Goal: Transaction & Acquisition: Purchase product/service

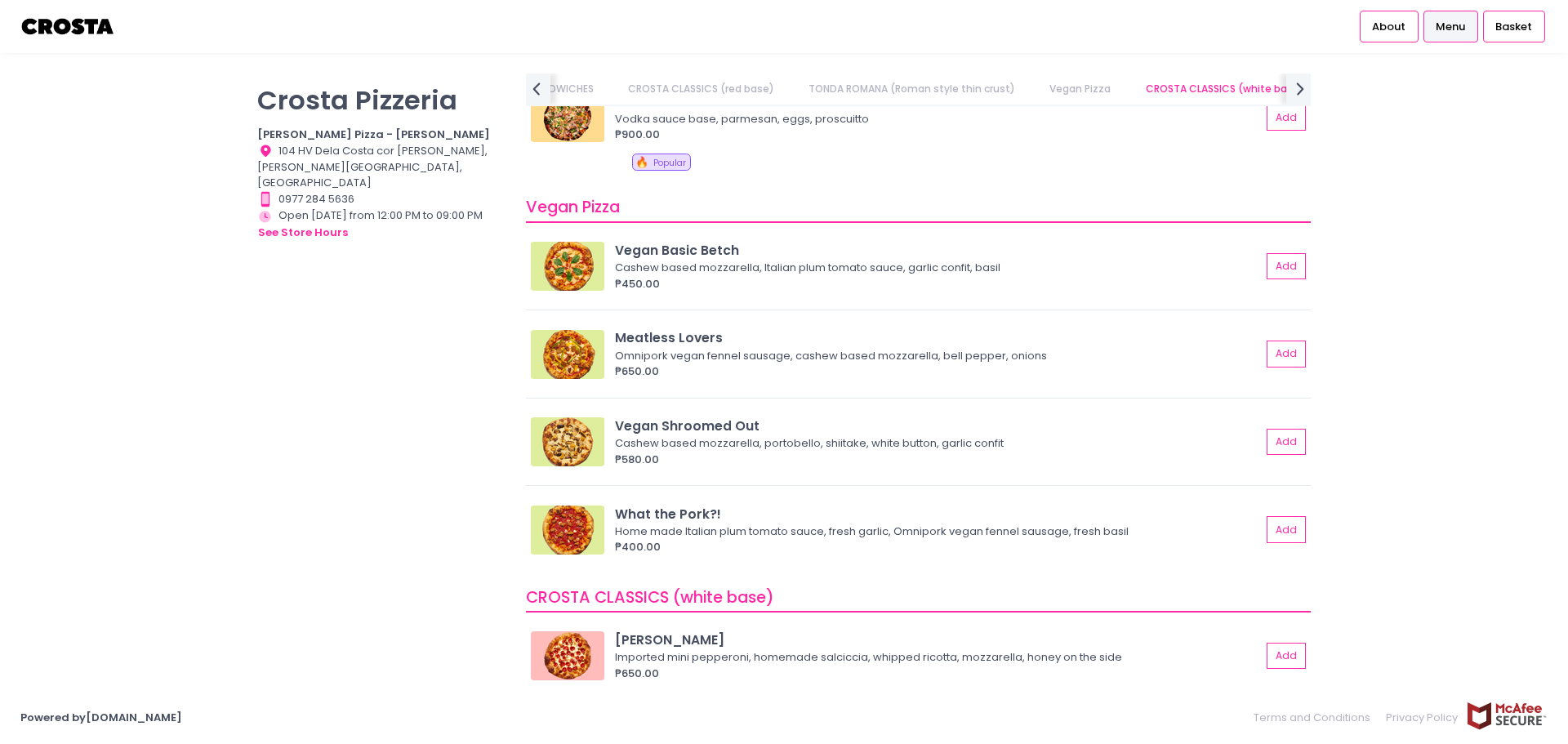
scroll to position [998, 0]
click at [82, 21] on img at bounding box center [68, 26] width 96 height 29
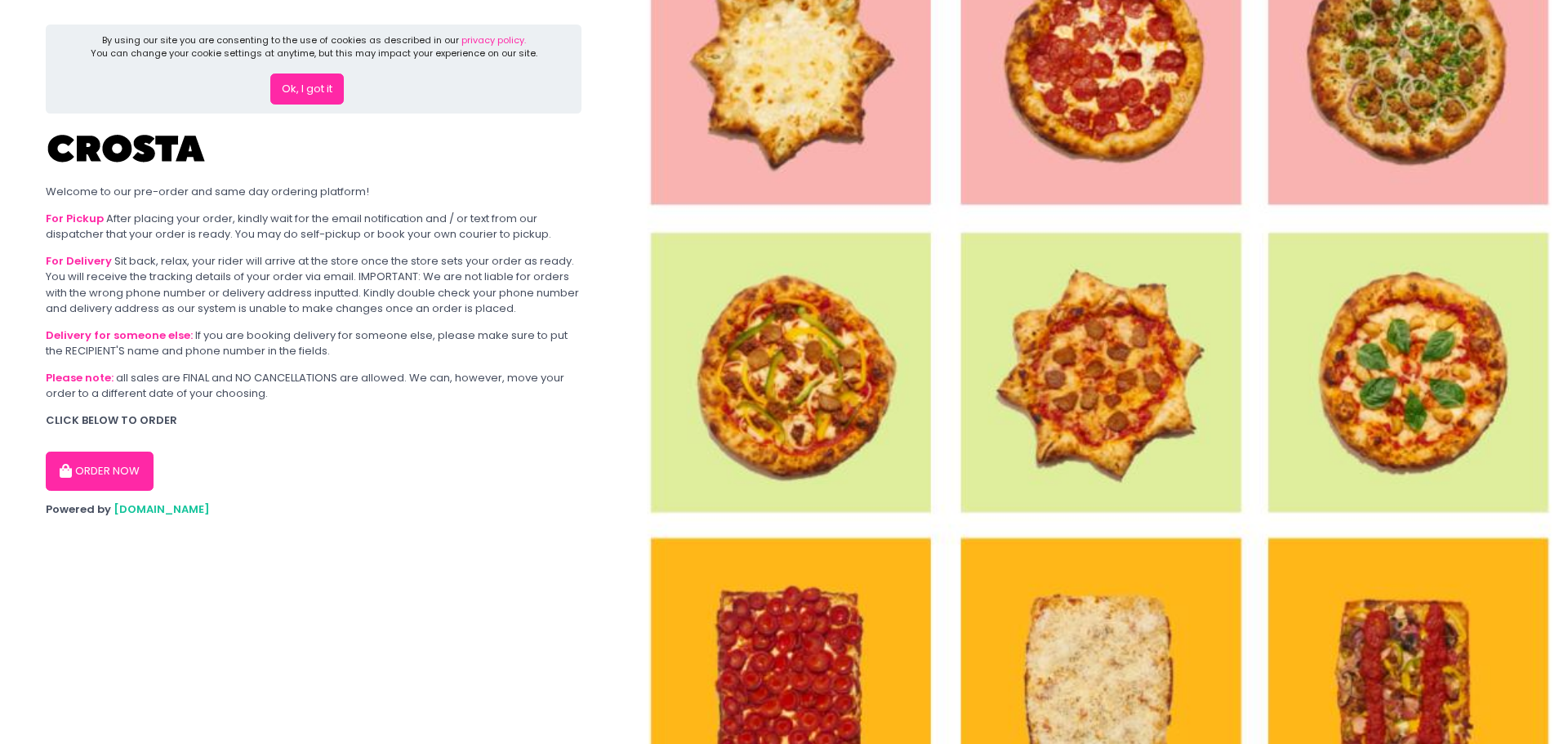
click at [107, 474] on button "ORDER NOW" at bounding box center [100, 471] width 108 height 39
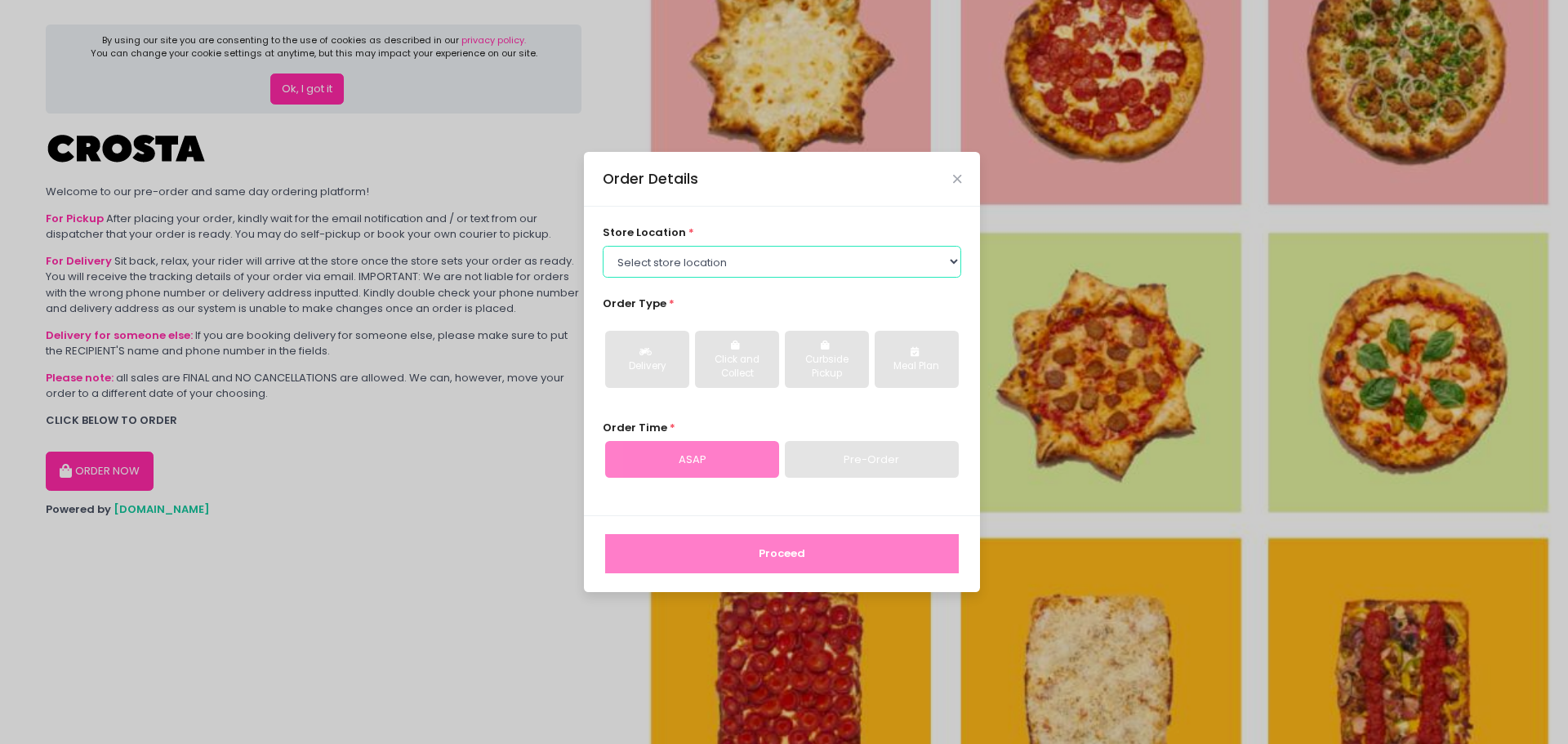
click at [860, 266] on select "Select store location [PERSON_NAME] Pizza - [PERSON_NAME] Pizza - [GEOGRAPHIC_D…" at bounding box center [782, 261] width 360 height 31
select select "65090bae48156caed44a5eb4"
click at [602, 245] on select "Select store location [PERSON_NAME] Pizza - [PERSON_NAME] Pizza - [GEOGRAPHIC_D…" at bounding box center [782, 261] width 360 height 31
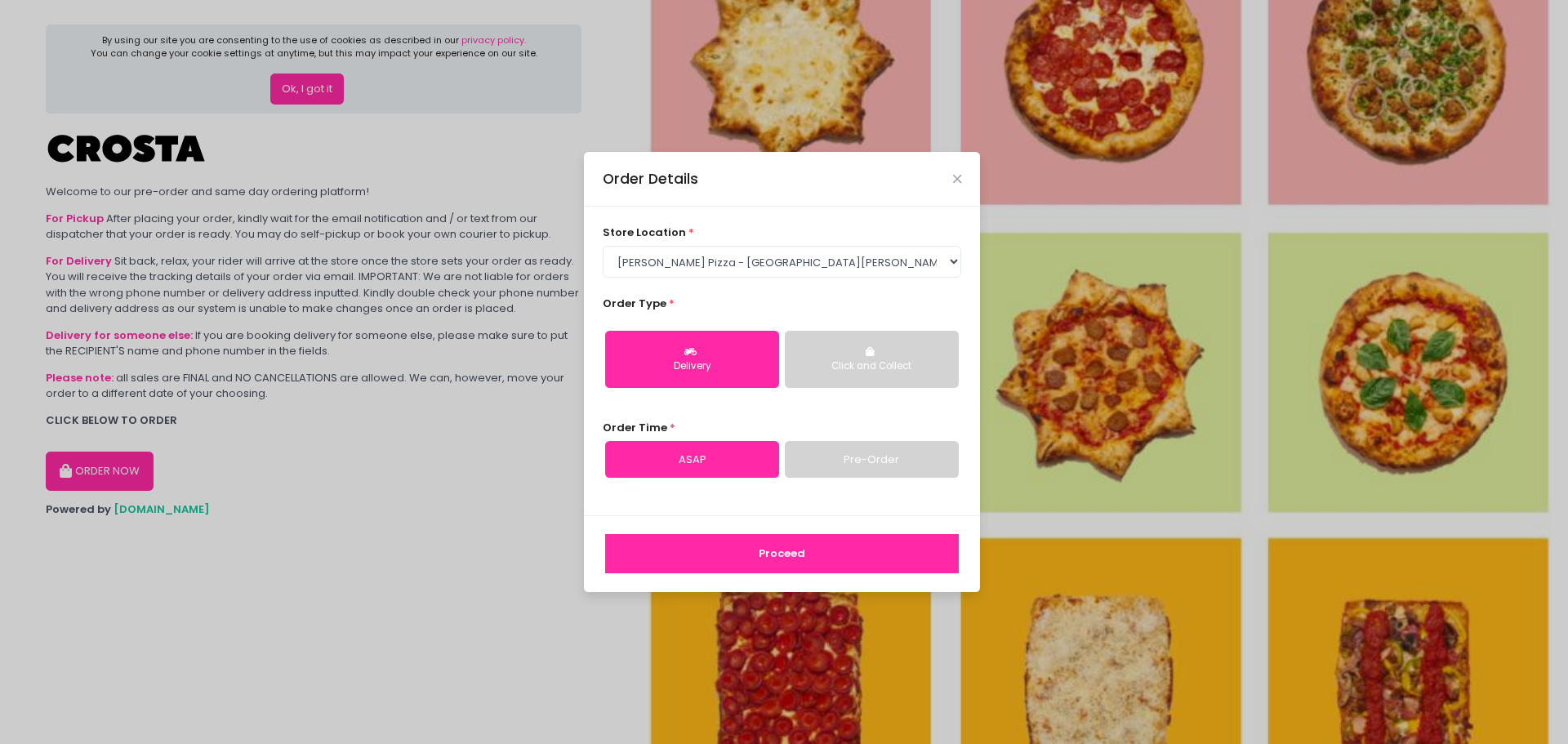
click at [794, 551] on button "Proceed" at bounding box center [781, 553] width 353 height 39
